Goal: Obtain resource: Download file/media

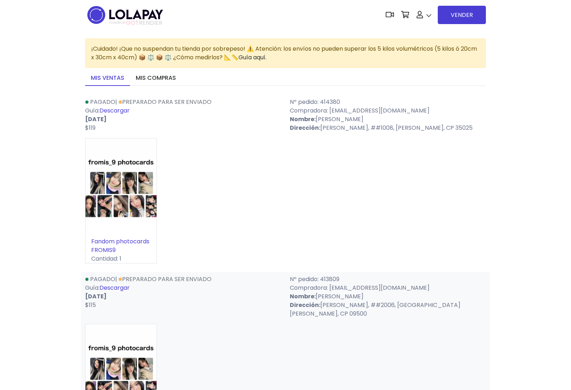
click at [107, 110] on link "Descargar" at bounding box center [115, 110] width 30 height 8
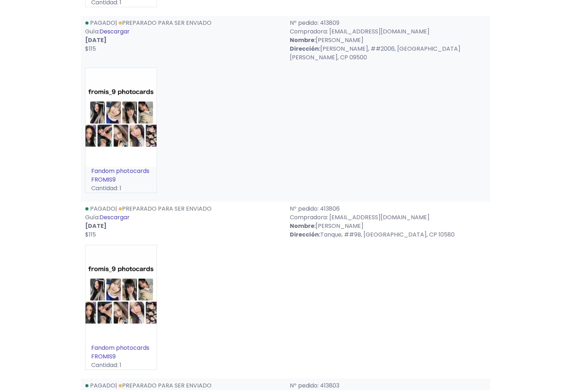
scroll to position [260, 0]
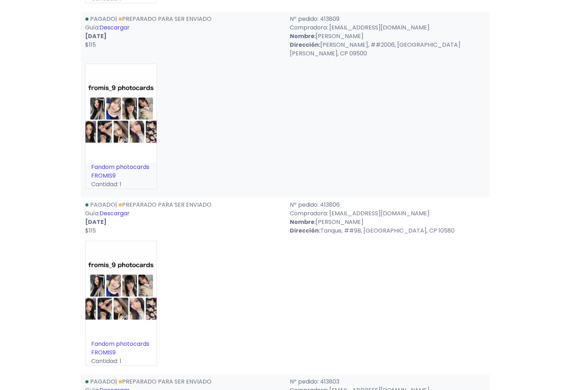
click at [113, 29] on link "Descargar" at bounding box center [115, 27] width 30 height 8
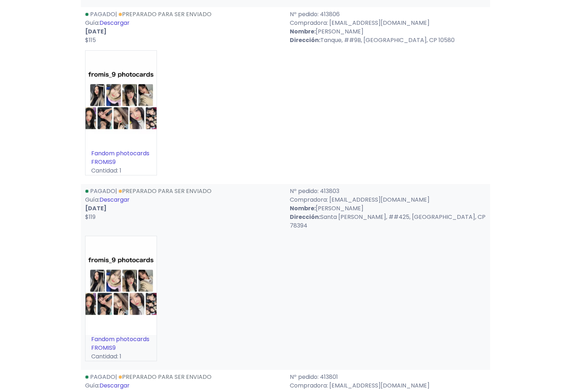
scroll to position [451, 0]
click at [114, 20] on link "Descargar" at bounding box center [115, 23] width 30 height 8
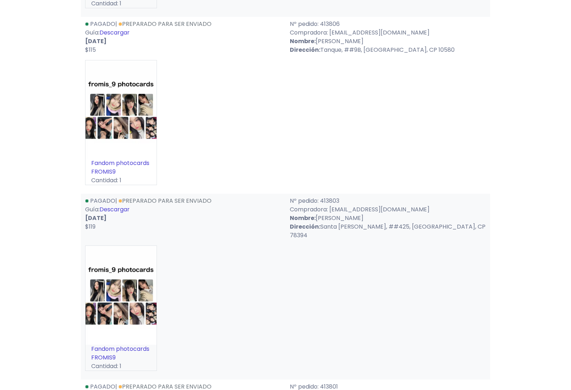
scroll to position [440, 0]
click at [114, 36] on link "Descargar" at bounding box center [115, 33] width 30 height 8
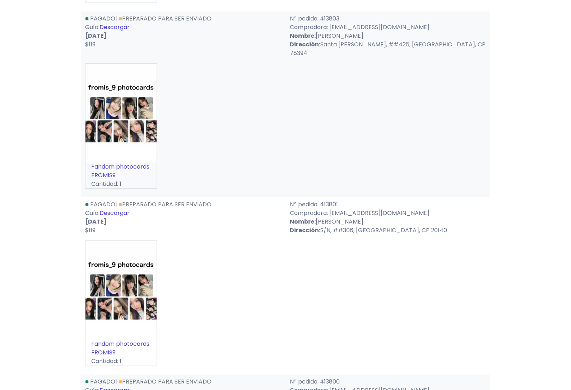
scroll to position [622, 0]
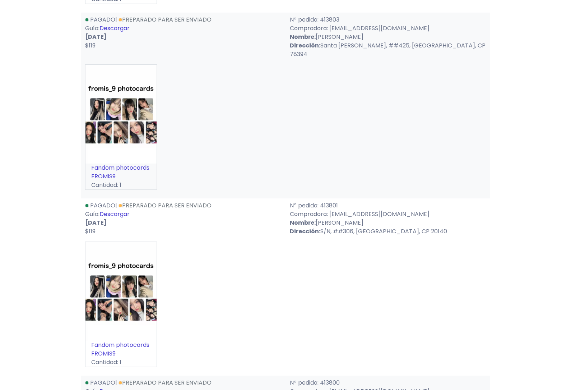
click at [121, 27] on link "Descargar" at bounding box center [115, 28] width 30 height 8
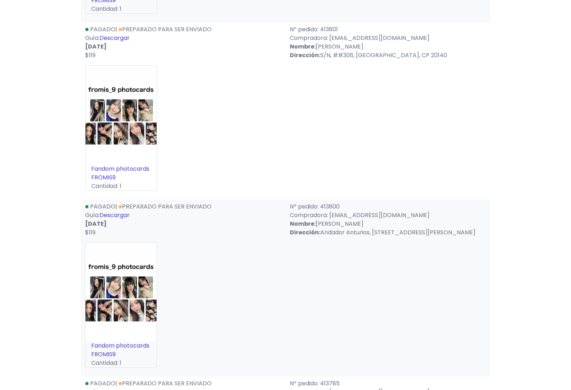
scroll to position [801, 0]
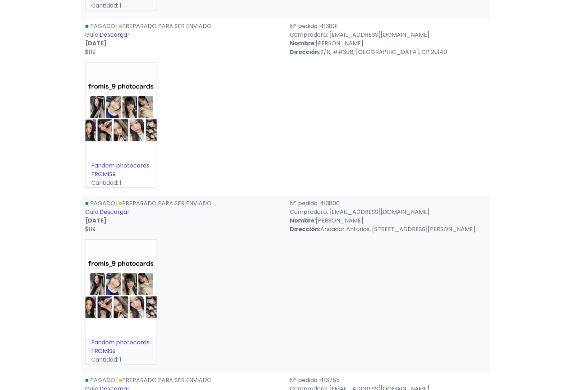
click at [115, 31] on link "Descargar" at bounding box center [115, 35] width 30 height 8
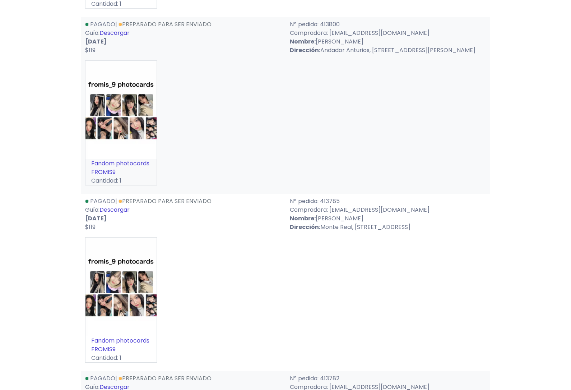
scroll to position [983, 0]
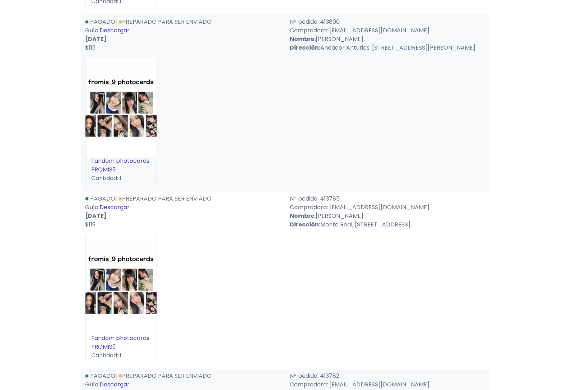
click at [115, 26] on link "Descargar" at bounding box center [115, 30] width 30 height 8
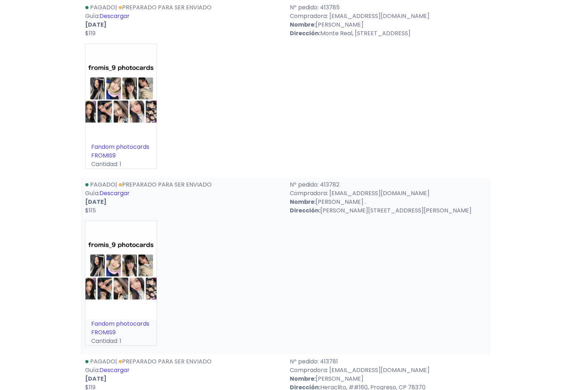
scroll to position [1173, 0]
click at [119, 14] on link "Descargar" at bounding box center [115, 16] width 30 height 8
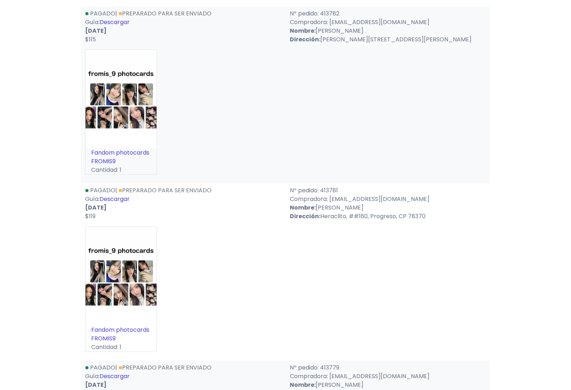
scroll to position [1344, 0]
click at [114, 25] on link "Descargar" at bounding box center [115, 22] width 30 height 8
click at [119, 22] on link "Descargar" at bounding box center [115, 22] width 30 height 8
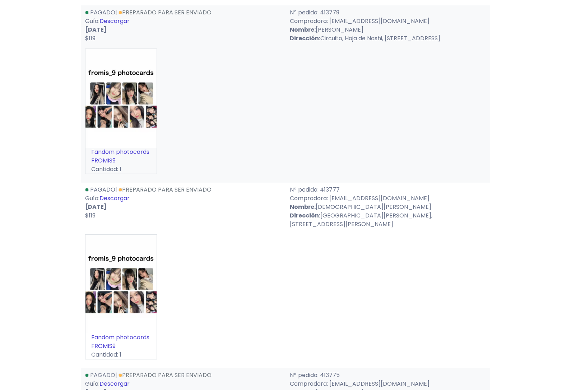
scroll to position [1699, 0]
click at [116, 19] on link "Descargar" at bounding box center [115, 21] width 30 height 8
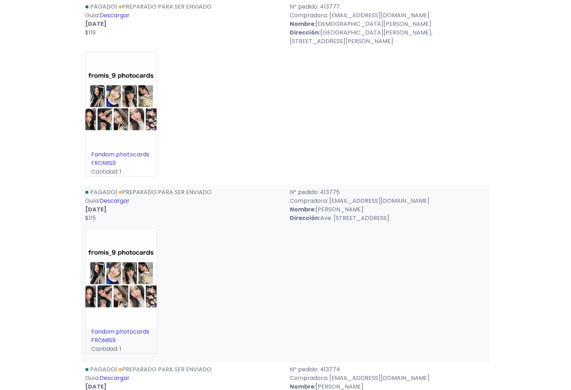
scroll to position [1884, 0]
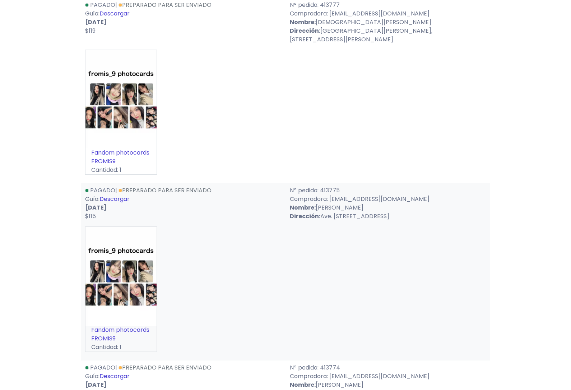
click at [119, 18] on link "Descargar" at bounding box center [115, 14] width 30 height 8
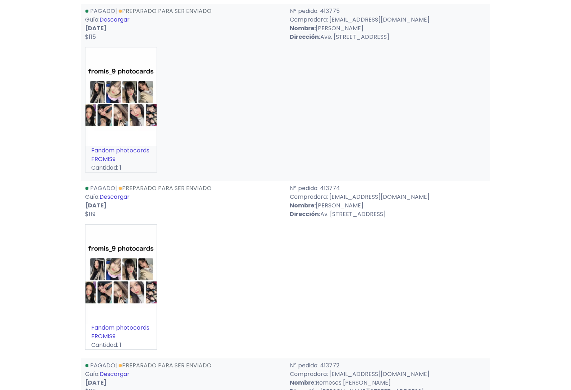
scroll to position [2064, 0]
click at [119, 24] on link "Descargar" at bounding box center [115, 19] width 30 height 8
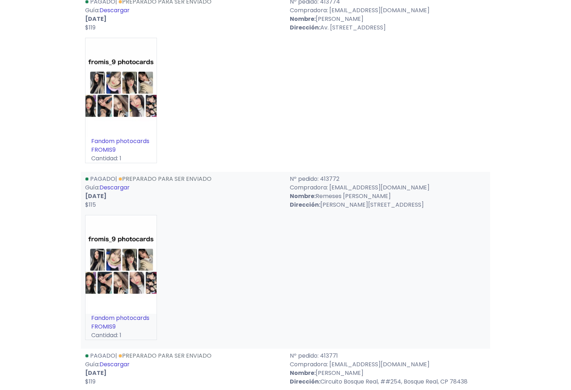
scroll to position [2250, 0]
click at [117, 15] on link "Descargar" at bounding box center [115, 11] width 30 height 8
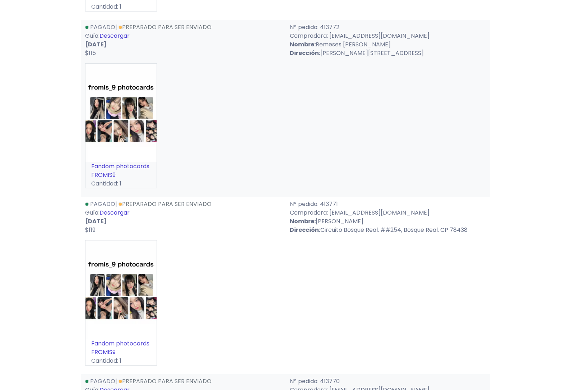
scroll to position [2431, 0]
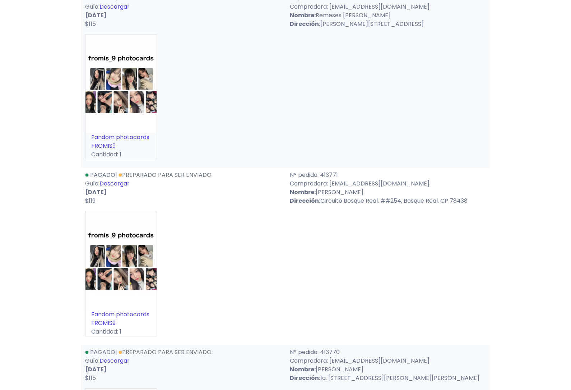
click at [119, 11] on link "Descargar" at bounding box center [115, 7] width 30 height 8
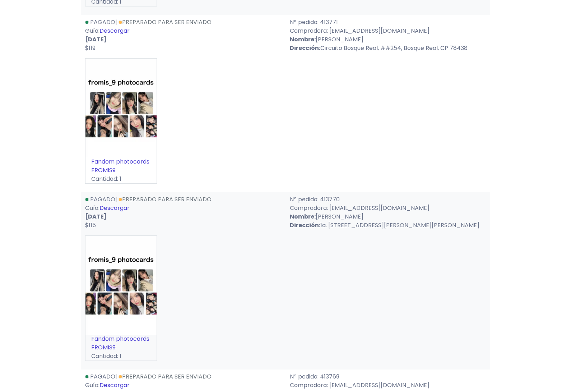
scroll to position [2591, 0]
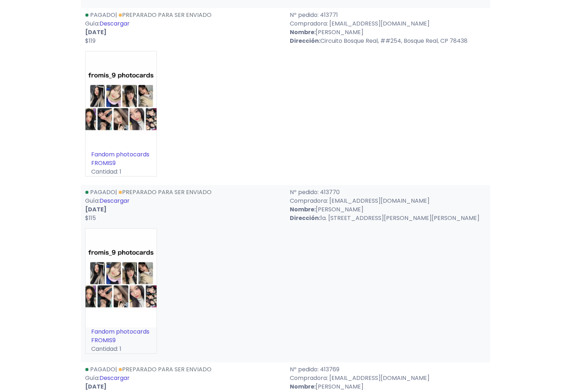
click at [121, 28] on link "Descargar" at bounding box center [115, 24] width 30 height 8
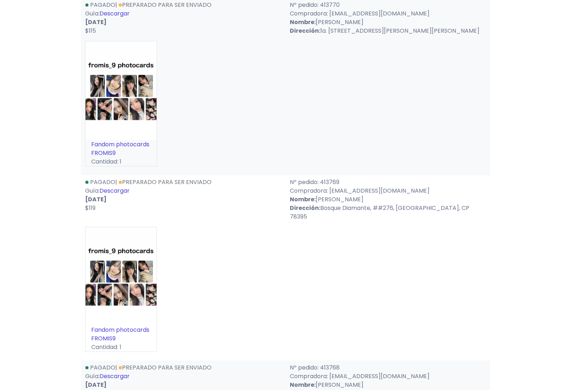
scroll to position [2779, 0]
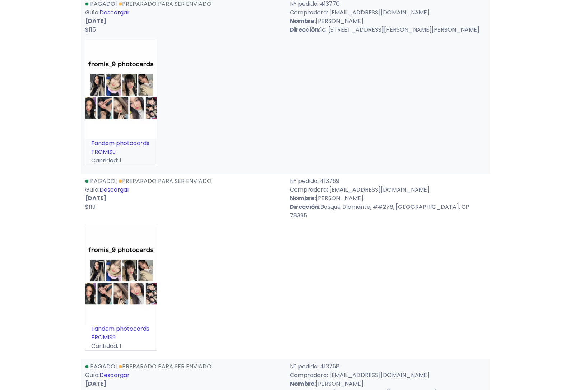
click at [113, 17] on link "Descargar" at bounding box center [115, 13] width 30 height 8
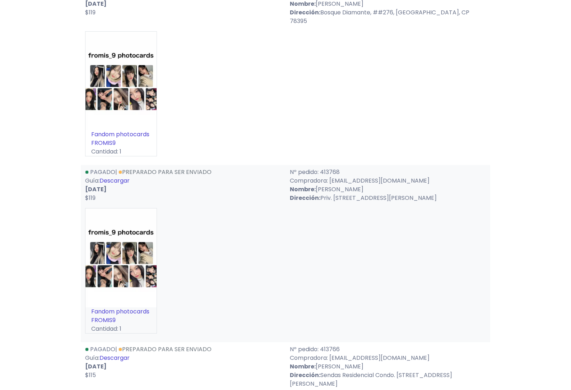
scroll to position [2973, 0]
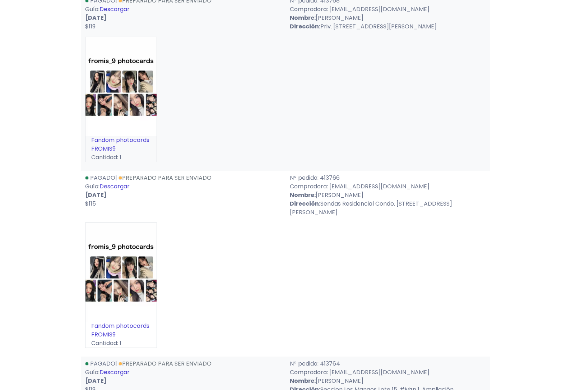
scroll to position [3145, 0]
click at [111, 14] on link "Descargar" at bounding box center [115, 9] width 30 height 8
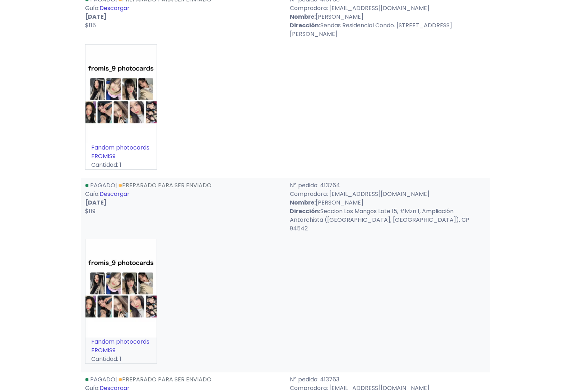
scroll to position [3323, 0]
click at [115, 12] on link "Descargar" at bounding box center [115, 8] width 30 height 8
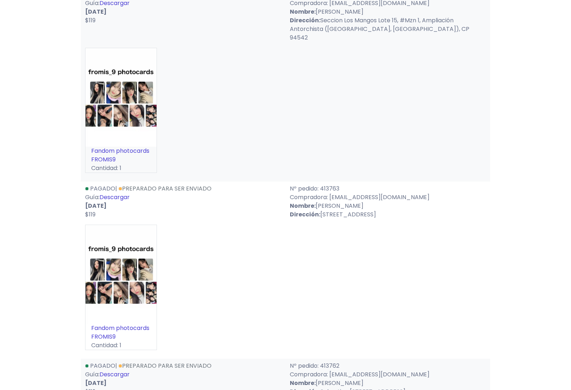
scroll to position [3514, 0]
click at [116, 7] on link "Descargar" at bounding box center [115, 3] width 30 height 8
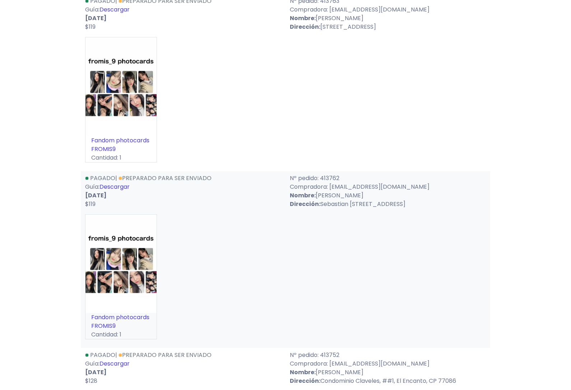
scroll to position [3705, 0]
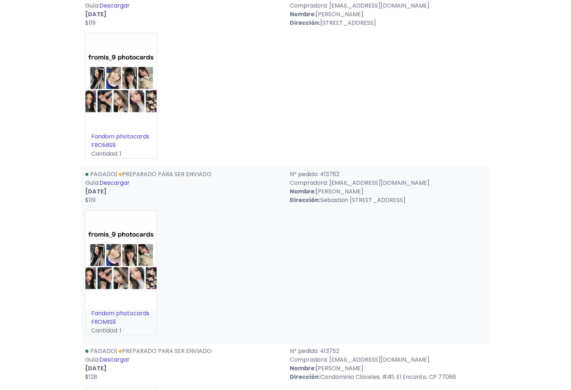
click at [112, 10] on link "Descargar" at bounding box center [115, 6] width 30 height 8
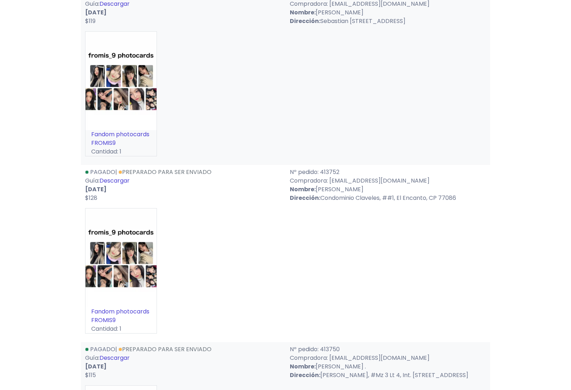
click at [117, 8] on link "Descargar" at bounding box center [115, 4] width 30 height 8
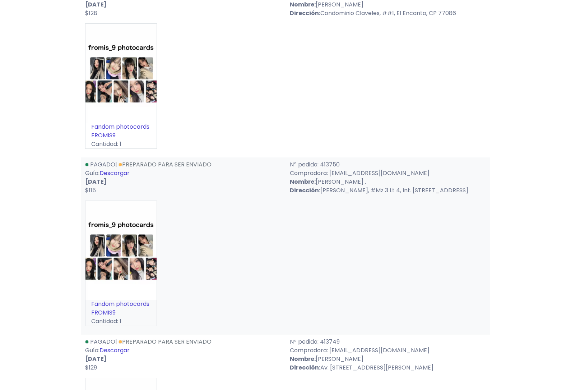
scroll to position [4068, 0]
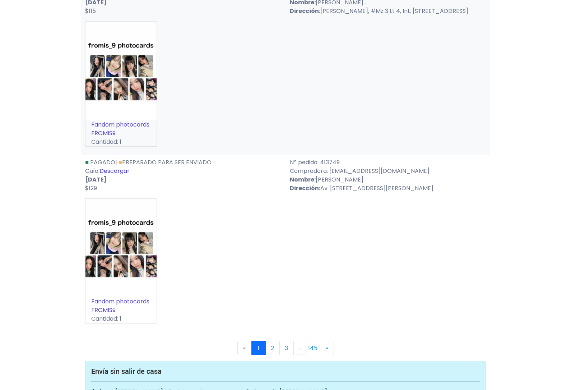
scroll to position [4250, 0]
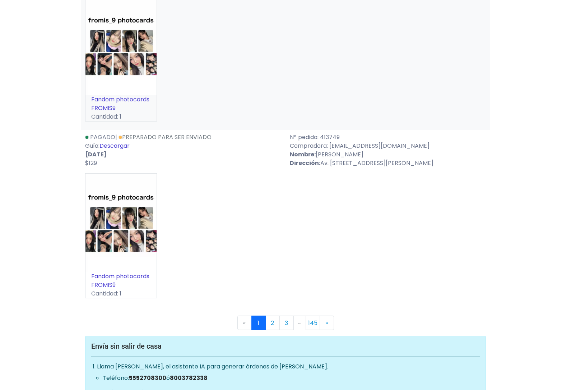
scroll to position [4273, 0]
click at [116, 150] on link "Descargar" at bounding box center [115, 146] width 30 height 8
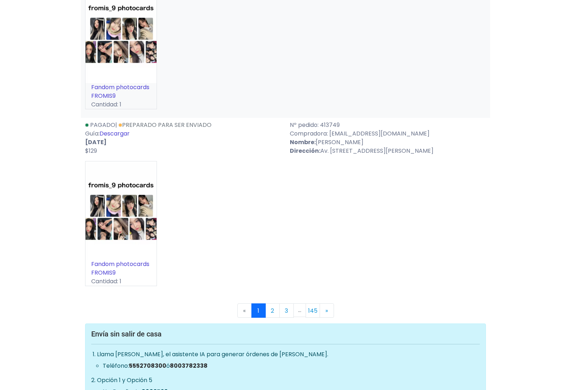
click at [273, 318] on link "2" at bounding box center [273, 310] width 14 height 14
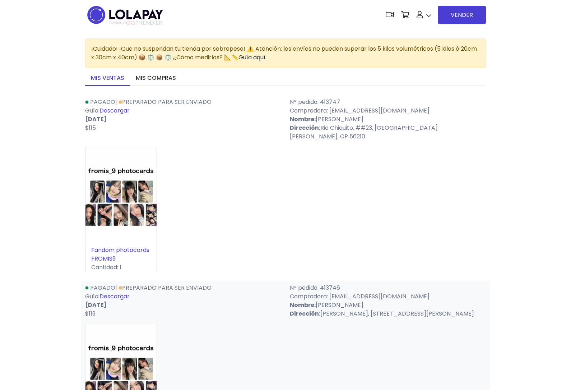
click at [116, 107] on link "Descargar" at bounding box center [115, 110] width 30 height 8
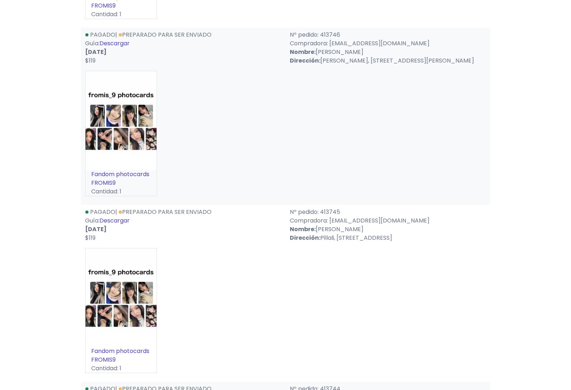
scroll to position [256, 0]
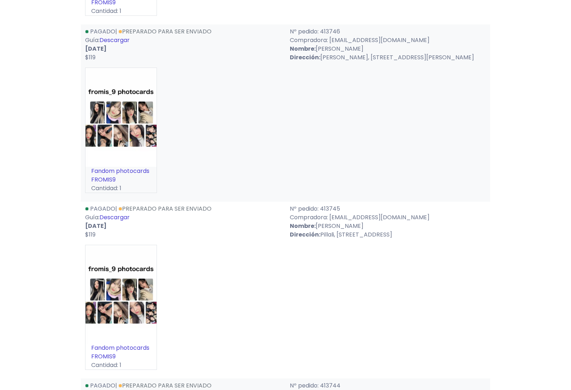
click at [120, 36] on link "Descargar" at bounding box center [115, 40] width 30 height 8
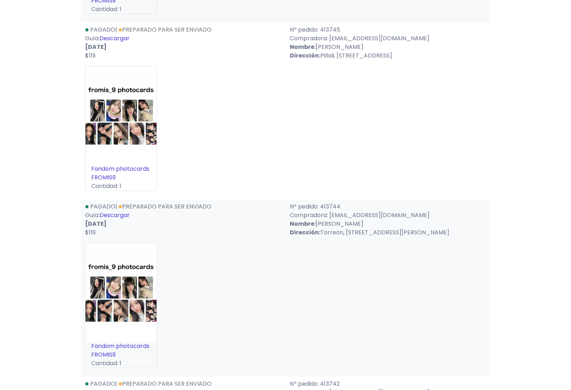
scroll to position [436, 0]
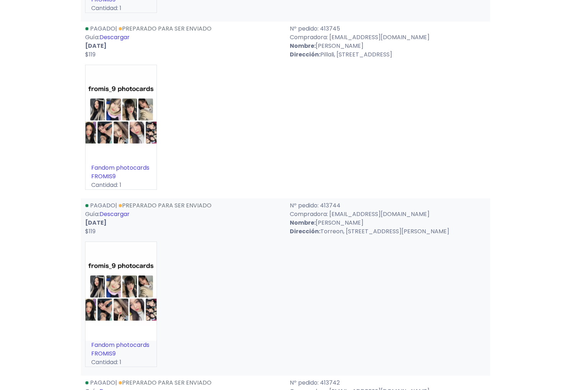
click at [116, 33] on link "Descargar" at bounding box center [115, 37] width 30 height 8
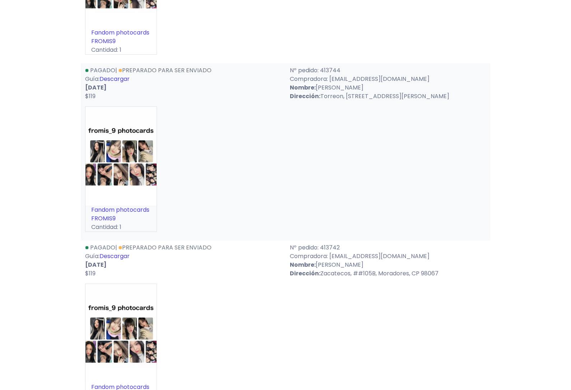
scroll to position [604, 0]
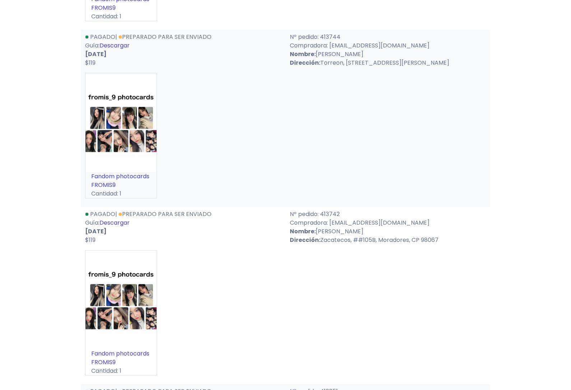
click at [123, 42] on link "Descargar" at bounding box center [115, 46] width 30 height 8
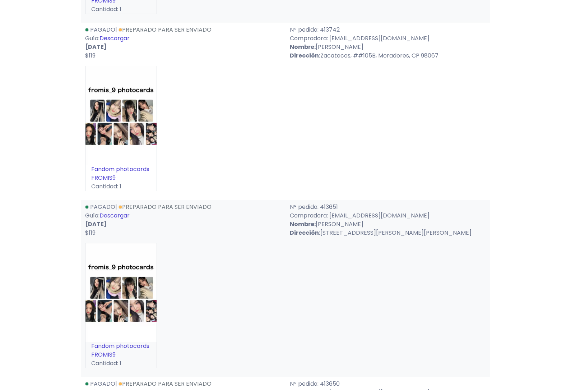
scroll to position [792, 0]
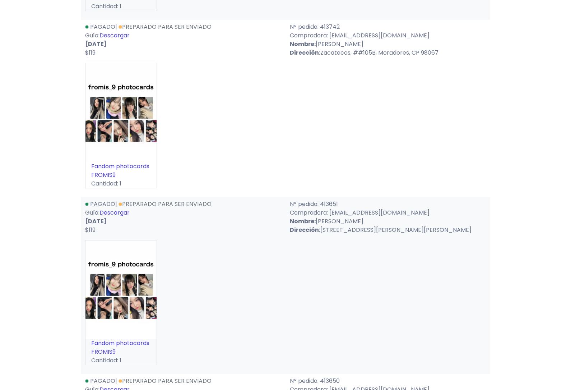
click at [115, 23] on div "Pagado | Preparado para ser enviado Guía: Descargar 29-08-2025 $119" at bounding box center [183, 40] width 205 height 34
click at [115, 32] on link "Descargar" at bounding box center [115, 36] width 30 height 8
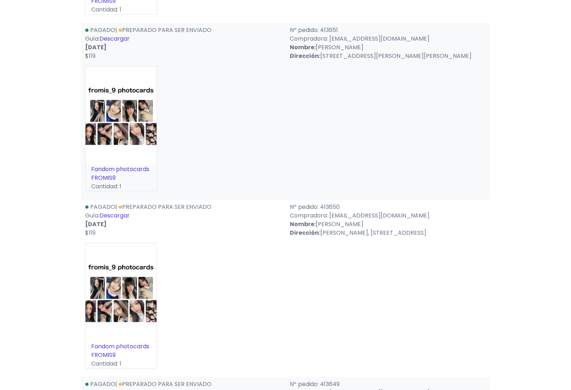
scroll to position [966, 0]
click at [116, 34] on link "Descargar" at bounding box center [115, 38] width 30 height 8
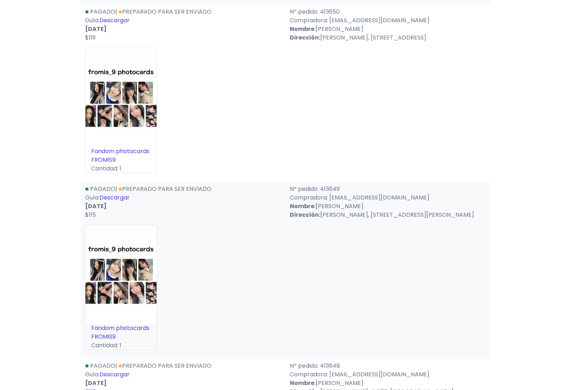
scroll to position [1164, 0]
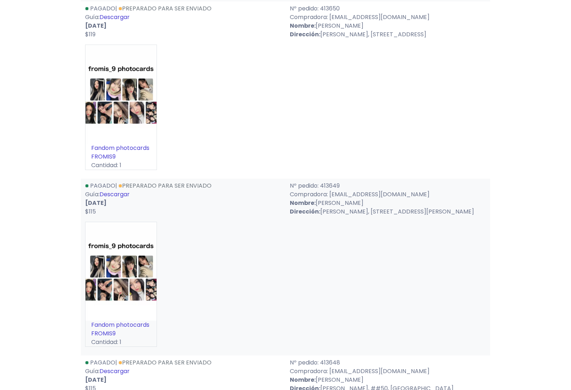
click at [112, 19] on link "Descargar" at bounding box center [115, 17] width 30 height 8
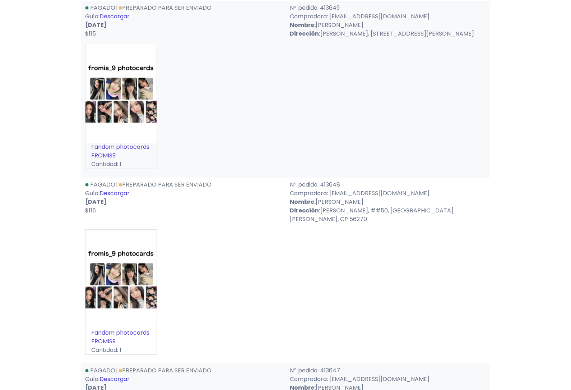
scroll to position [1344, 0]
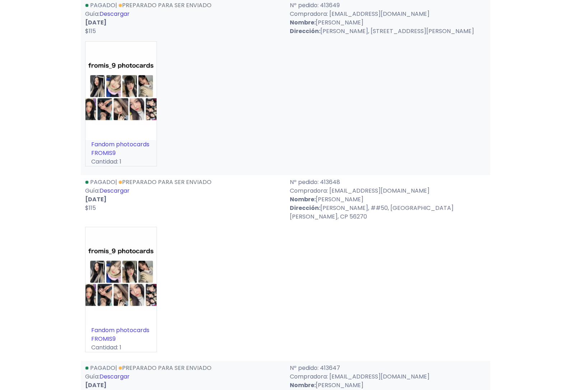
click at [117, 16] on link "Descargar" at bounding box center [115, 14] width 30 height 8
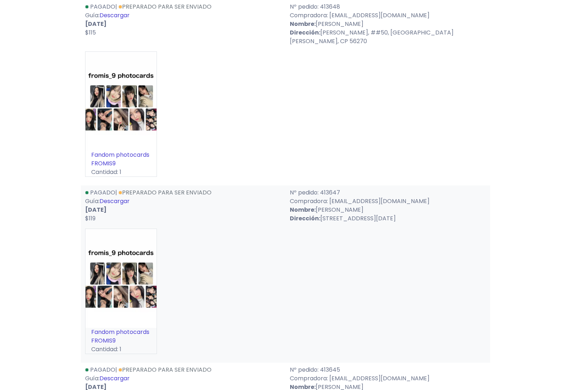
scroll to position [1523, 0]
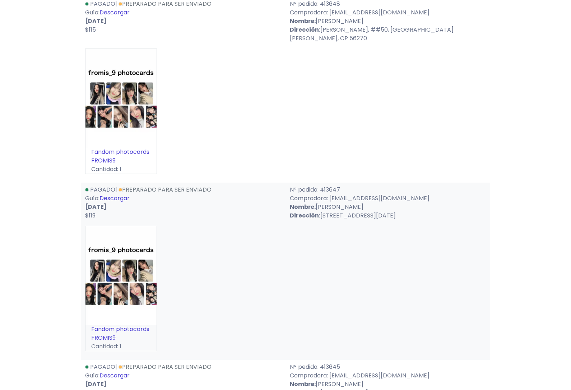
click at [113, 12] on link "Descargar" at bounding box center [115, 12] width 30 height 8
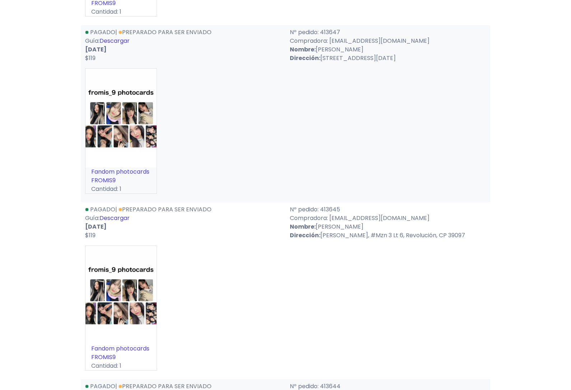
scroll to position [1680, 0]
click at [119, 37] on link "Descargar" at bounding box center [115, 41] width 30 height 8
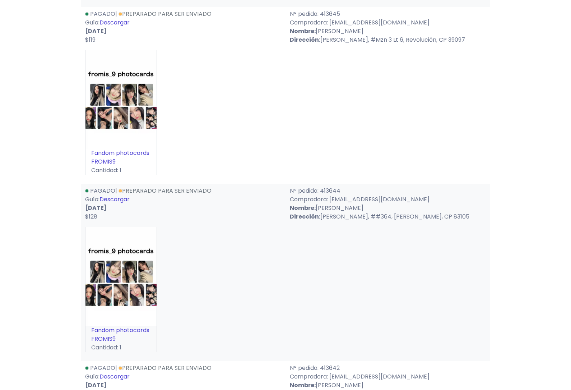
scroll to position [1873, 0]
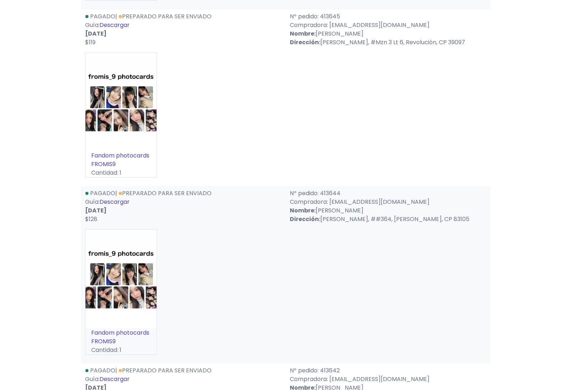
click at [118, 21] on link "Descargar" at bounding box center [115, 25] width 30 height 8
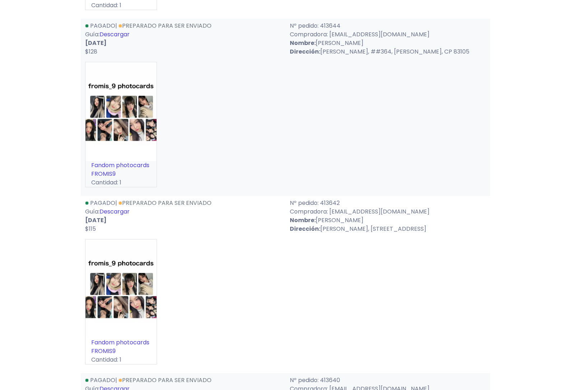
scroll to position [2048, 0]
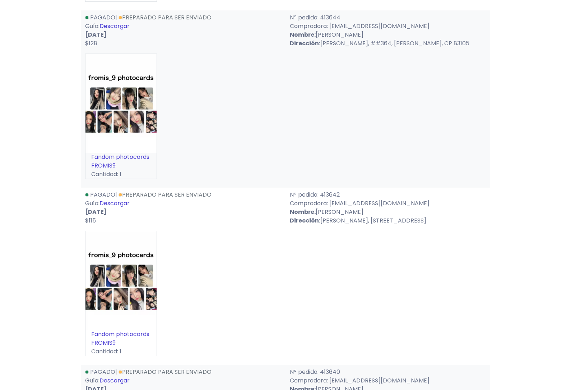
click at [114, 22] on link "Descargar" at bounding box center [115, 26] width 30 height 8
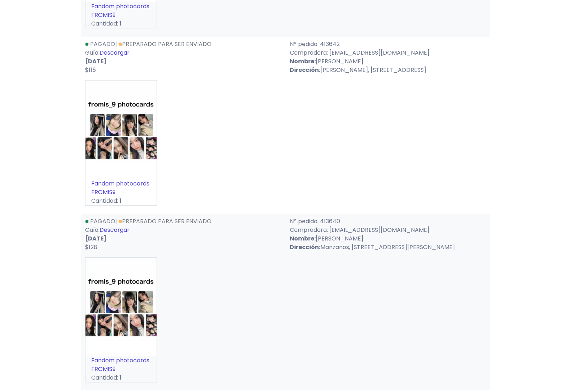
scroll to position [2204, 0]
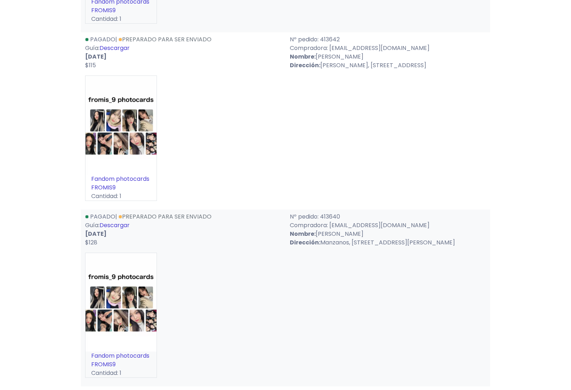
click at [117, 44] on link "Descargar" at bounding box center [115, 48] width 30 height 8
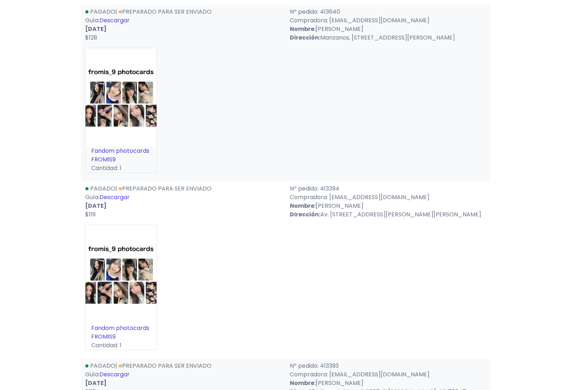
scroll to position [2408, 0]
click at [118, 17] on link "Descargar" at bounding box center [115, 21] width 30 height 8
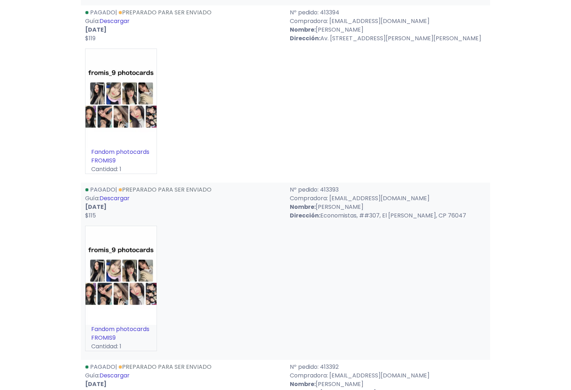
scroll to position [2585, 0]
click at [122, 17] on link "Descargar" at bounding box center [115, 21] width 30 height 8
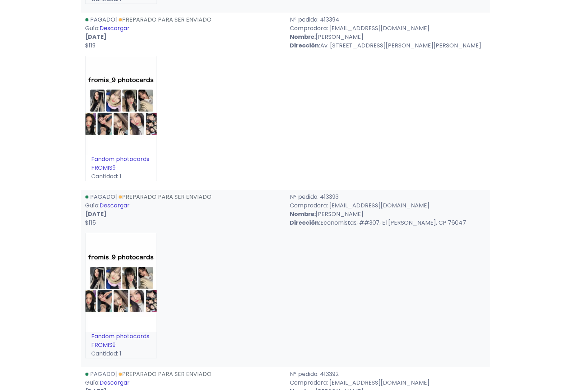
scroll to position [2578, 0]
click at [113, 24] on link "Descargar" at bounding box center [115, 28] width 30 height 8
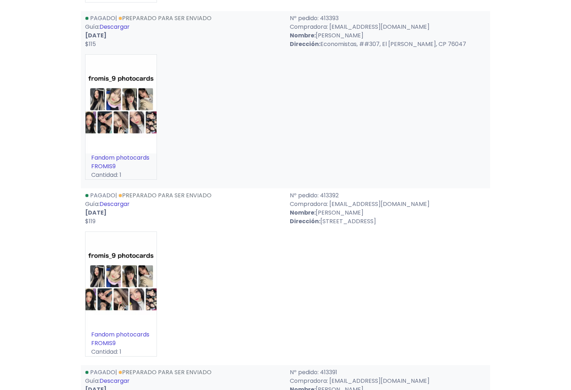
scroll to position [2758, 0]
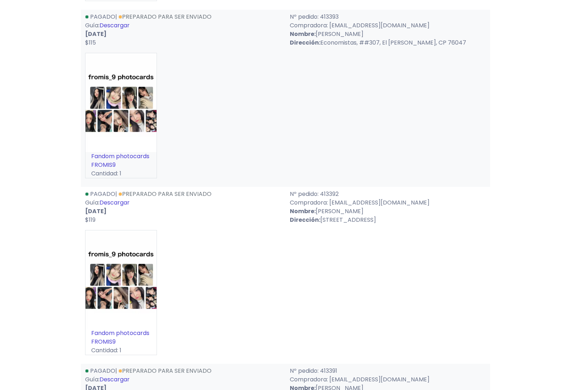
click at [113, 21] on link "Descargar" at bounding box center [115, 25] width 30 height 8
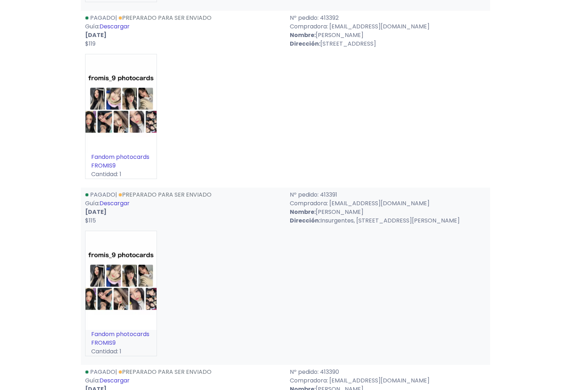
scroll to position [2940, 0]
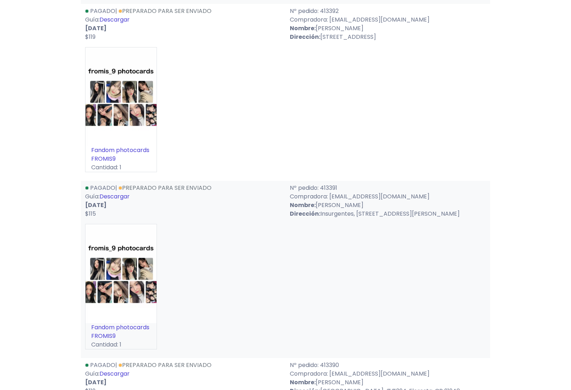
click at [119, 17] on link "Descargar" at bounding box center [115, 20] width 30 height 8
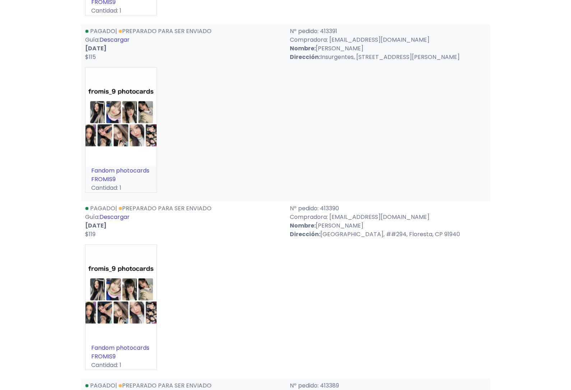
scroll to position [3112, 0]
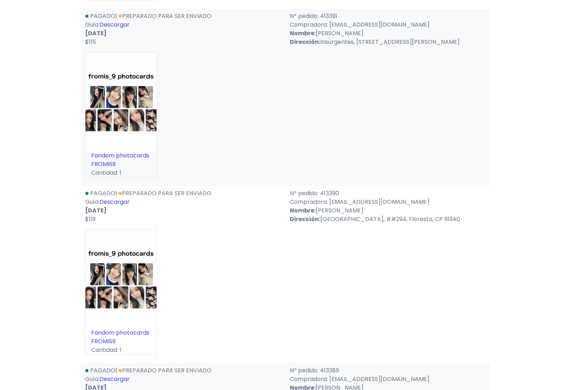
click at [120, 21] on link "Descargar" at bounding box center [115, 25] width 30 height 8
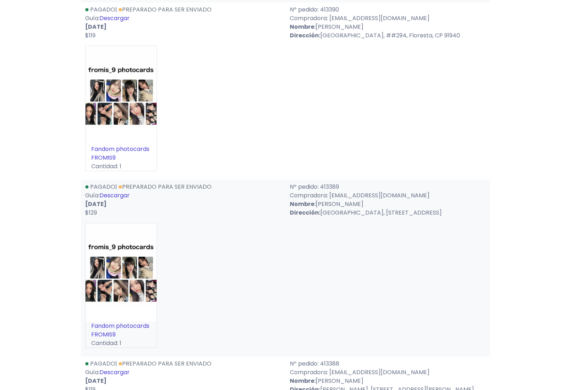
scroll to position [3296, 0]
click at [120, 14] on link "Descargar" at bounding box center [115, 18] width 30 height 8
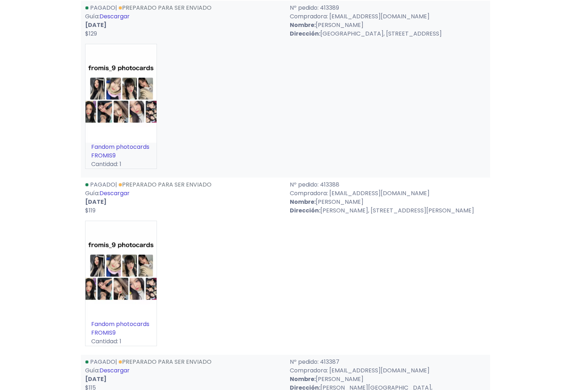
scroll to position [3470, 0]
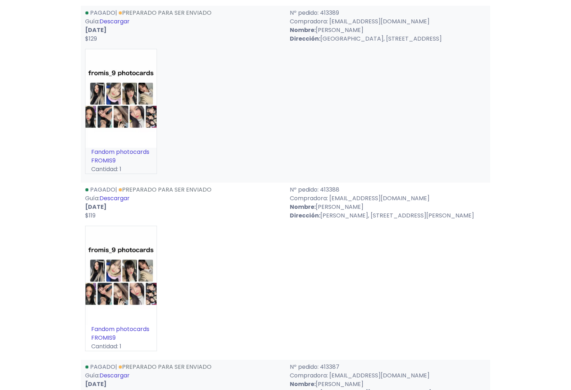
click at [122, 17] on link "Descargar" at bounding box center [115, 21] width 30 height 8
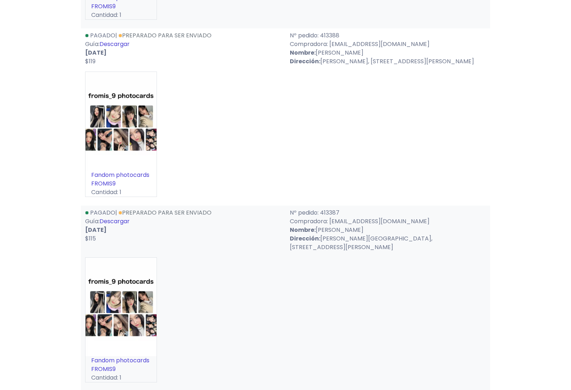
scroll to position [3635, 0]
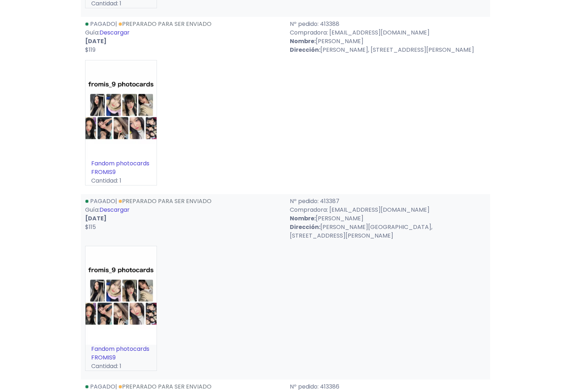
click at [111, 29] on link "Descargar" at bounding box center [115, 33] width 30 height 8
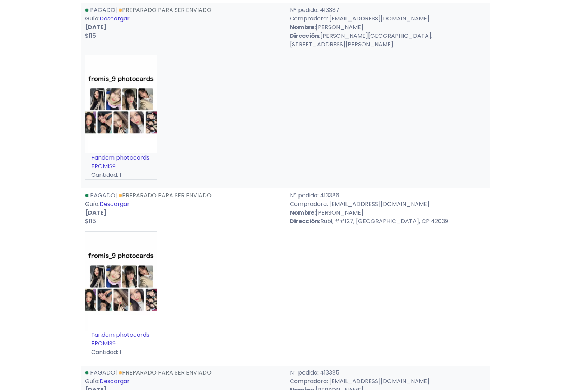
scroll to position [3827, 0]
click at [113, 18] on link "Descargar" at bounding box center [115, 18] width 30 height 8
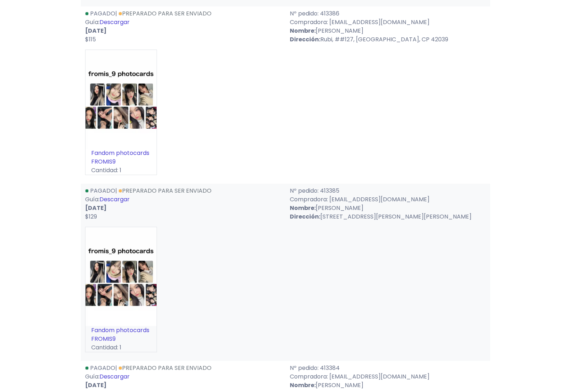
scroll to position [4010, 0]
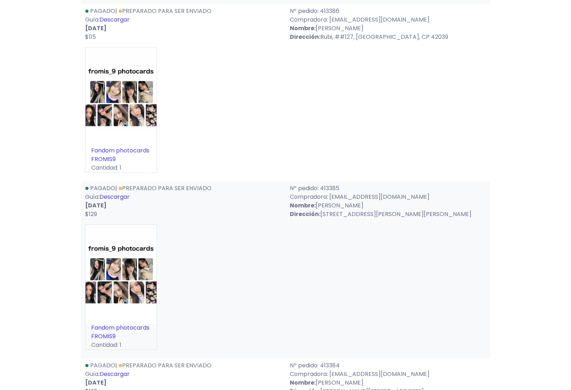
click at [111, 22] on link "Descargar" at bounding box center [115, 20] width 30 height 8
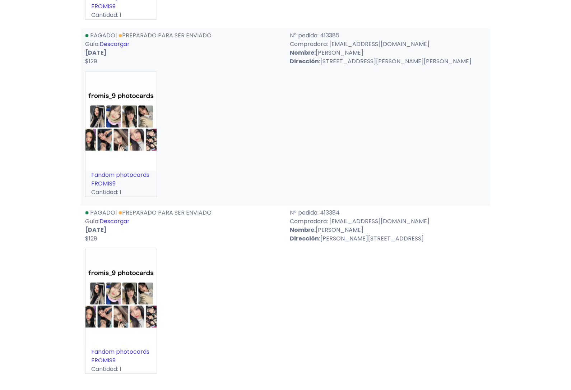
scroll to position [4179, 0]
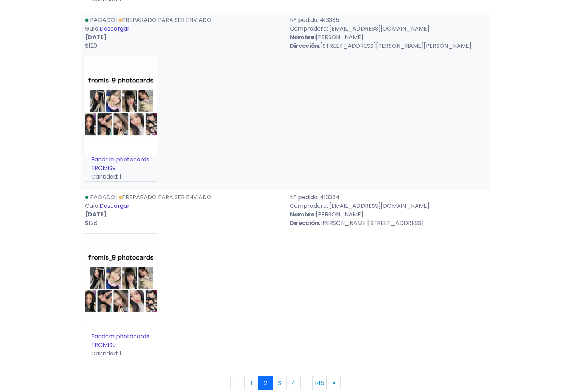
click at [123, 33] on link "Descargar" at bounding box center [115, 29] width 30 height 8
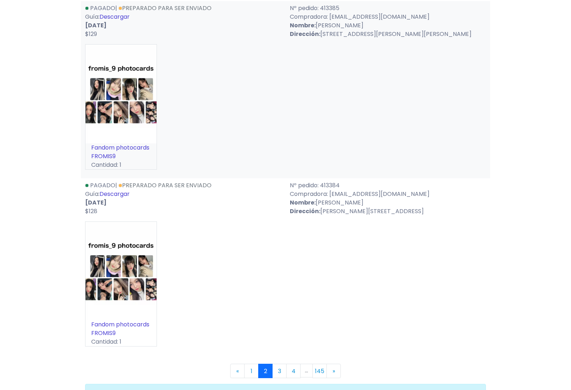
click at [120, 196] on link "Descargar" at bounding box center [115, 194] width 30 height 8
click at [278, 373] on link "3" at bounding box center [279, 371] width 14 height 14
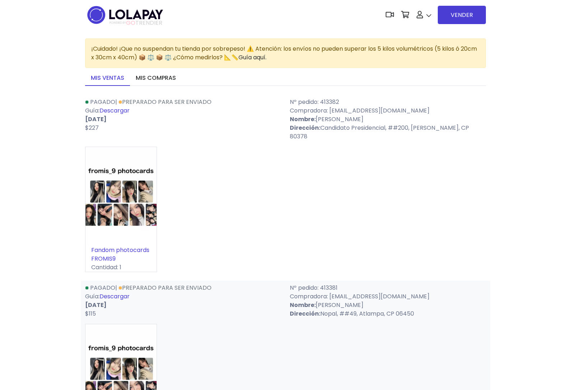
scroll to position [62, 0]
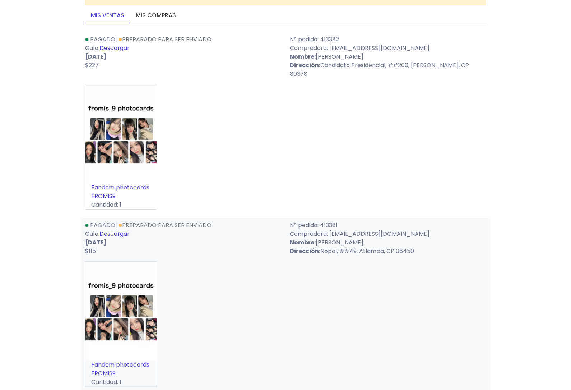
click at [120, 49] on link "Descargar" at bounding box center [115, 48] width 30 height 8
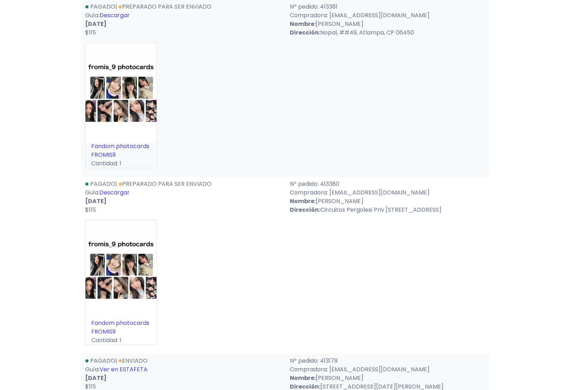
scroll to position [272, 0]
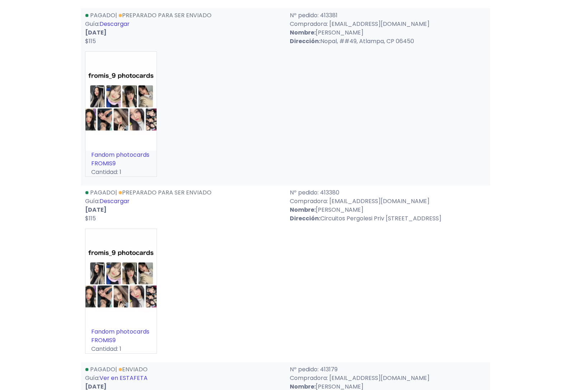
click at [120, 24] on link "Descargar" at bounding box center [115, 24] width 30 height 8
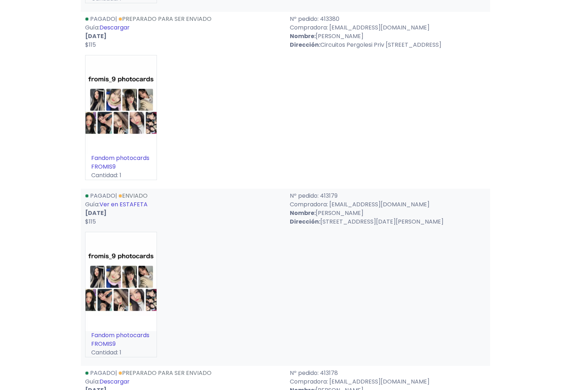
scroll to position [455, 0]
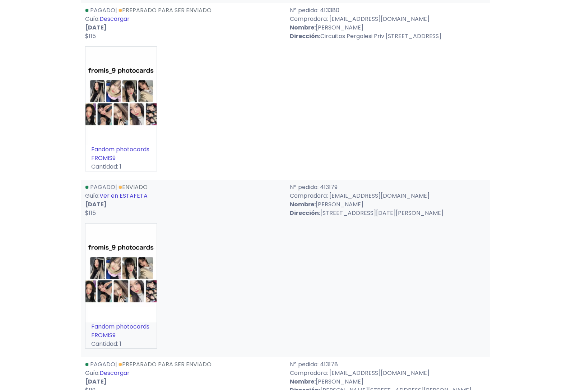
click at [120, 18] on link "Descargar" at bounding box center [115, 19] width 30 height 8
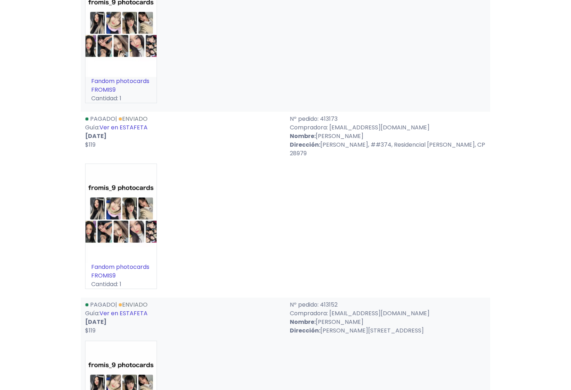
scroll to position [1425, 0]
